Goal: Transaction & Acquisition: Subscribe to service/newsletter

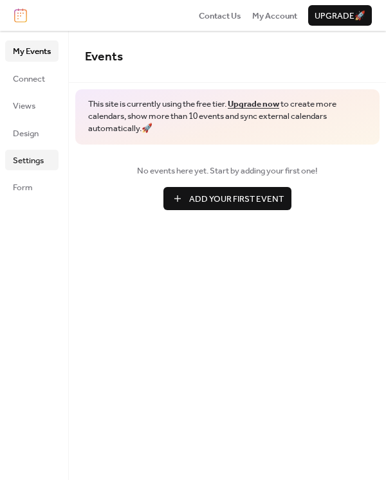
click at [41, 163] on span "Settings" at bounding box center [28, 160] width 31 height 13
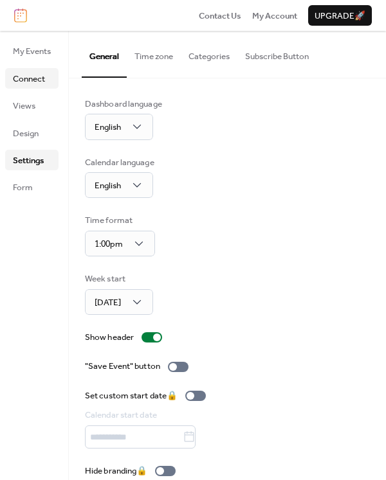
click at [23, 76] on span "Connect" at bounding box center [29, 79] width 32 height 13
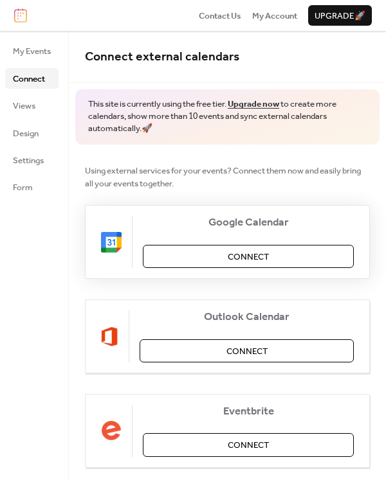
click at [264, 262] on span "Connect" at bounding box center [248, 257] width 41 height 13
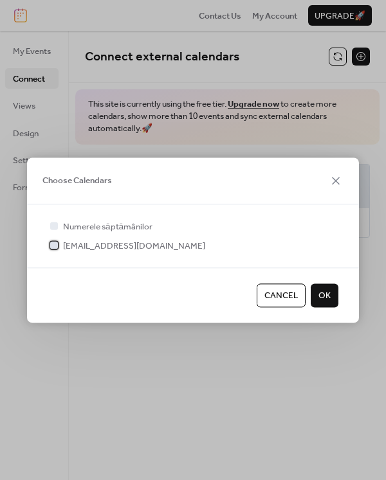
click at [55, 246] on div at bounding box center [54, 246] width 8 height 8
click at [333, 301] on button "OK" at bounding box center [324, 295] width 28 height 23
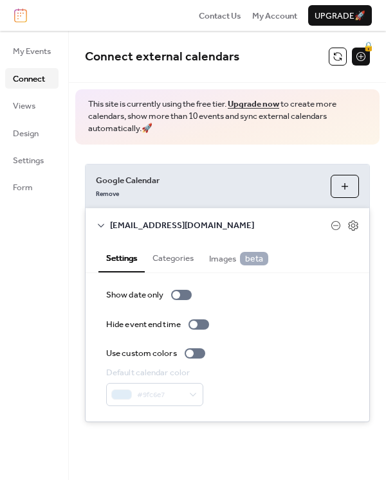
click at [348, 188] on button "Choose Calendars" at bounding box center [344, 186] width 28 height 23
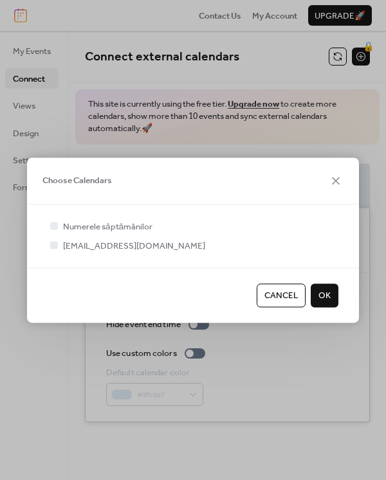
click at [329, 305] on button "OK" at bounding box center [324, 295] width 28 height 23
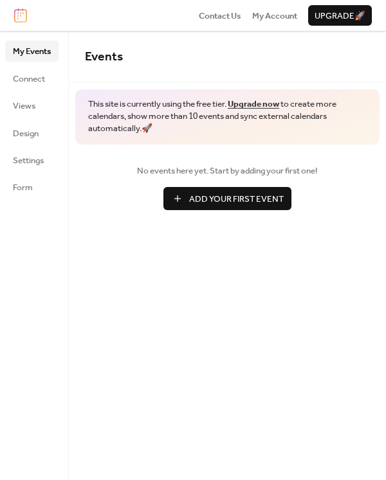
click at [337, 17] on span "Upgrade 🚀" at bounding box center [339, 16] width 51 height 13
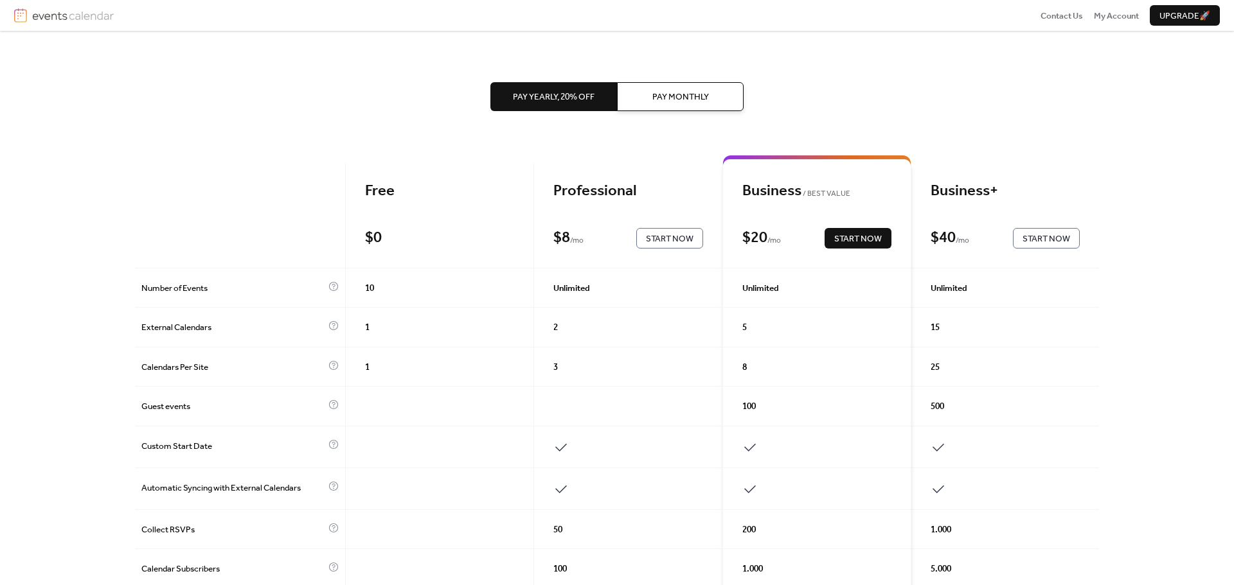
click at [666, 96] on span "Pay Monthly" at bounding box center [680, 97] width 57 height 13
click at [570, 98] on span "Pay Yearly, 20% off" at bounding box center [554, 97] width 82 height 13
